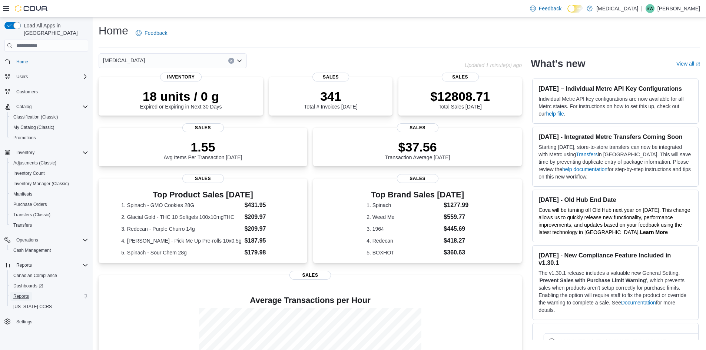
click at [14, 292] on span "Reports" at bounding box center [21, 296] width 16 height 9
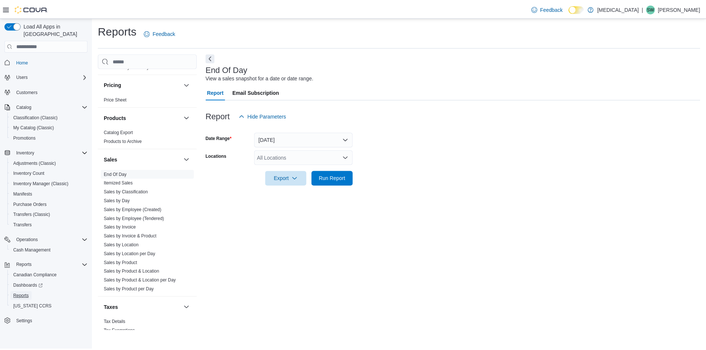
scroll to position [452, 0]
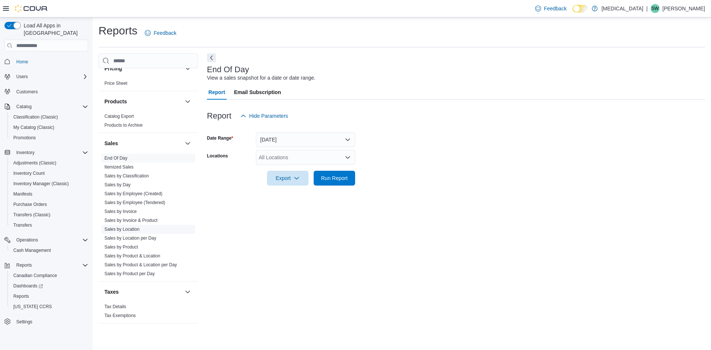
click at [121, 230] on link "Sales by Location" at bounding box center [121, 229] width 35 height 5
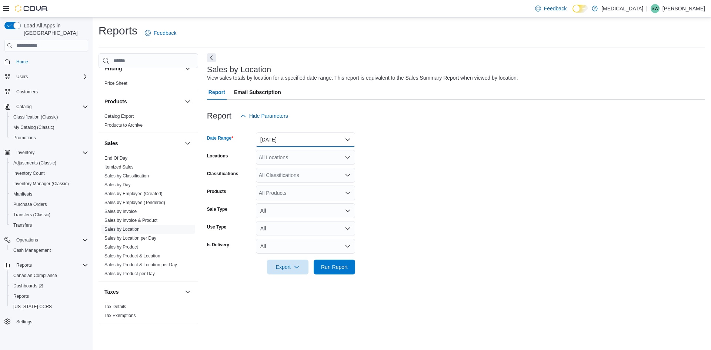
click at [317, 139] on button "[DATE]" at bounding box center [305, 139] width 99 height 15
click at [392, 141] on form "Date Range [DATE] Locations All Locations Classifications All Classifications P…" at bounding box center [456, 198] width 498 height 151
click at [291, 141] on button "[DATE]" at bounding box center [305, 139] width 99 height 15
click at [286, 173] on span "[DATE]" at bounding box center [310, 169] width 84 height 9
click at [391, 149] on form "Date Range [DATE] Locations All Locations Classifications All Classifications P…" at bounding box center [456, 198] width 498 height 151
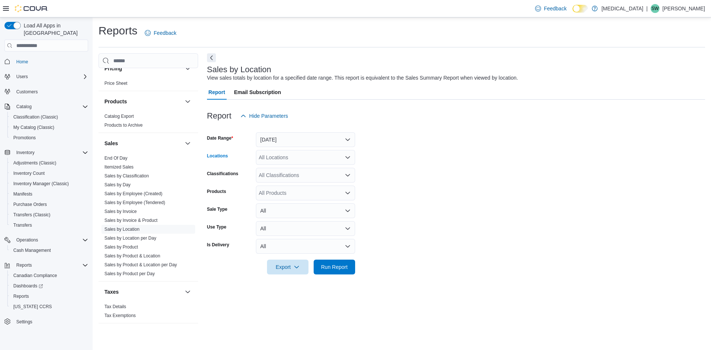
click at [289, 155] on div "All Locations" at bounding box center [305, 157] width 99 height 15
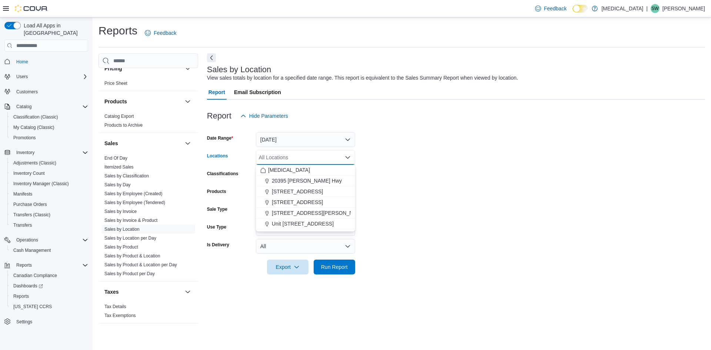
click at [420, 170] on form "Date Range [DATE] Locations All Locations Combo box. Selected. Combo box input.…" at bounding box center [456, 198] width 498 height 151
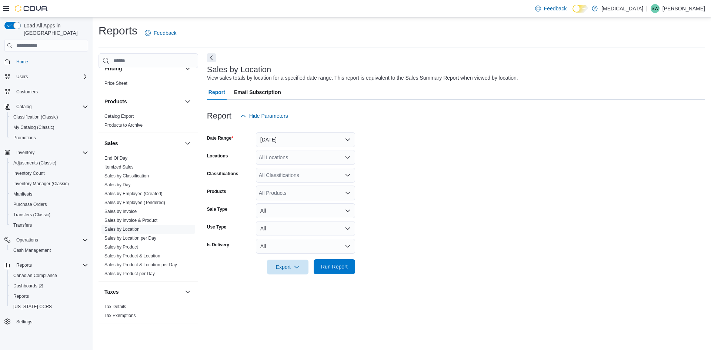
click at [342, 263] on span "Run Report" at bounding box center [334, 266] width 33 height 15
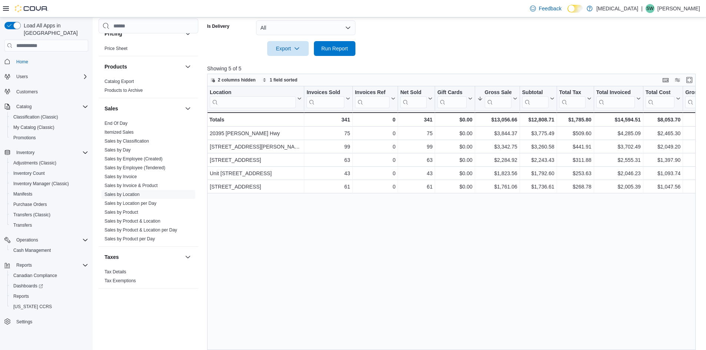
scroll to position [222, 0]
